Goal: Check status: Check status

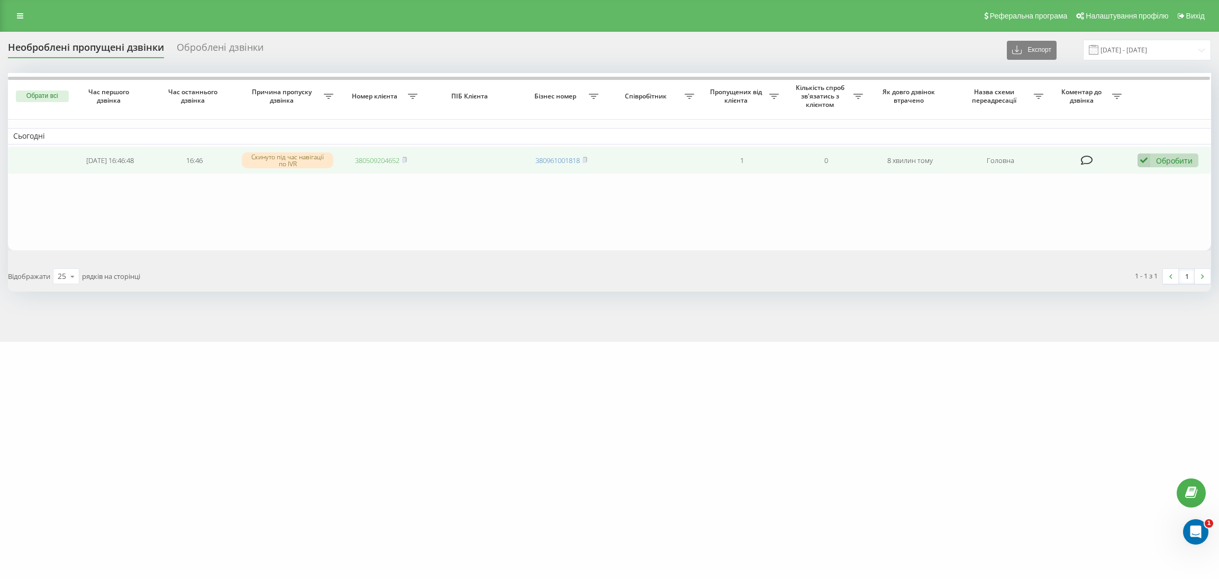
click at [386, 158] on link "380509204652" at bounding box center [377, 161] width 44 height 10
